Goal: Information Seeking & Learning: Understand process/instructions

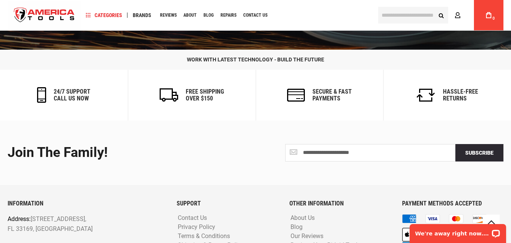
scroll to position [2653, 0]
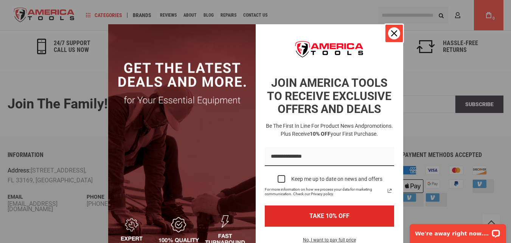
click at [391, 34] on icon "close icon" at bounding box center [394, 33] width 6 height 6
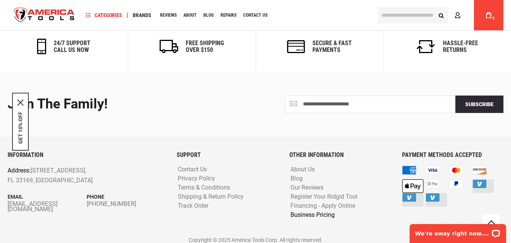
click at [319, 211] on link "Business Pricing" at bounding box center [313, 214] width 48 height 7
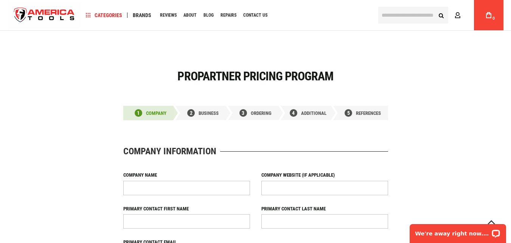
scroll to position [265, 0]
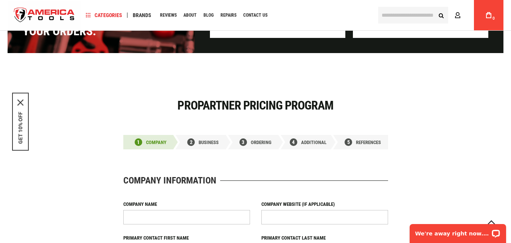
scroll to position [231, 0]
